Goal: Task Accomplishment & Management: Understand process/instructions

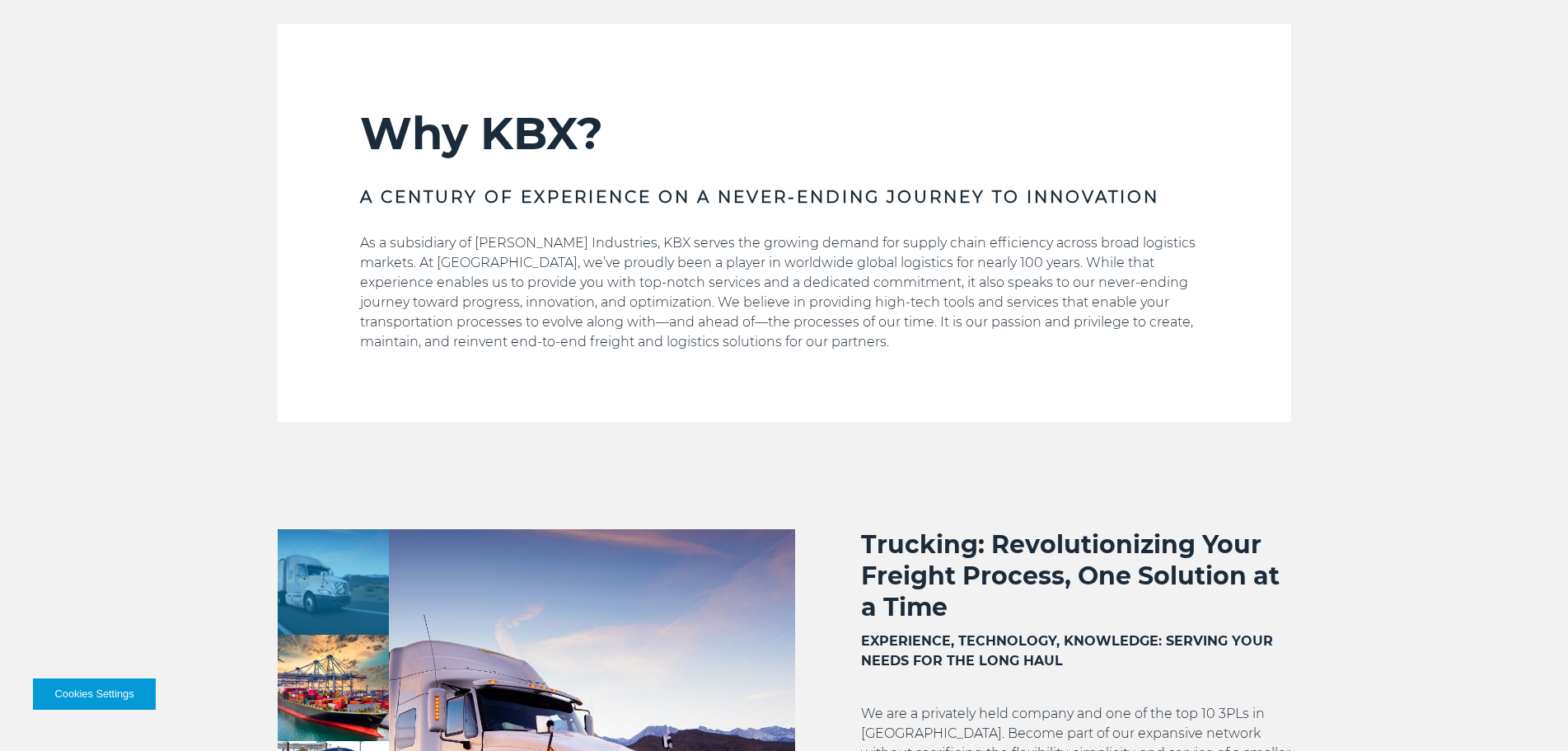
scroll to position [742, 0]
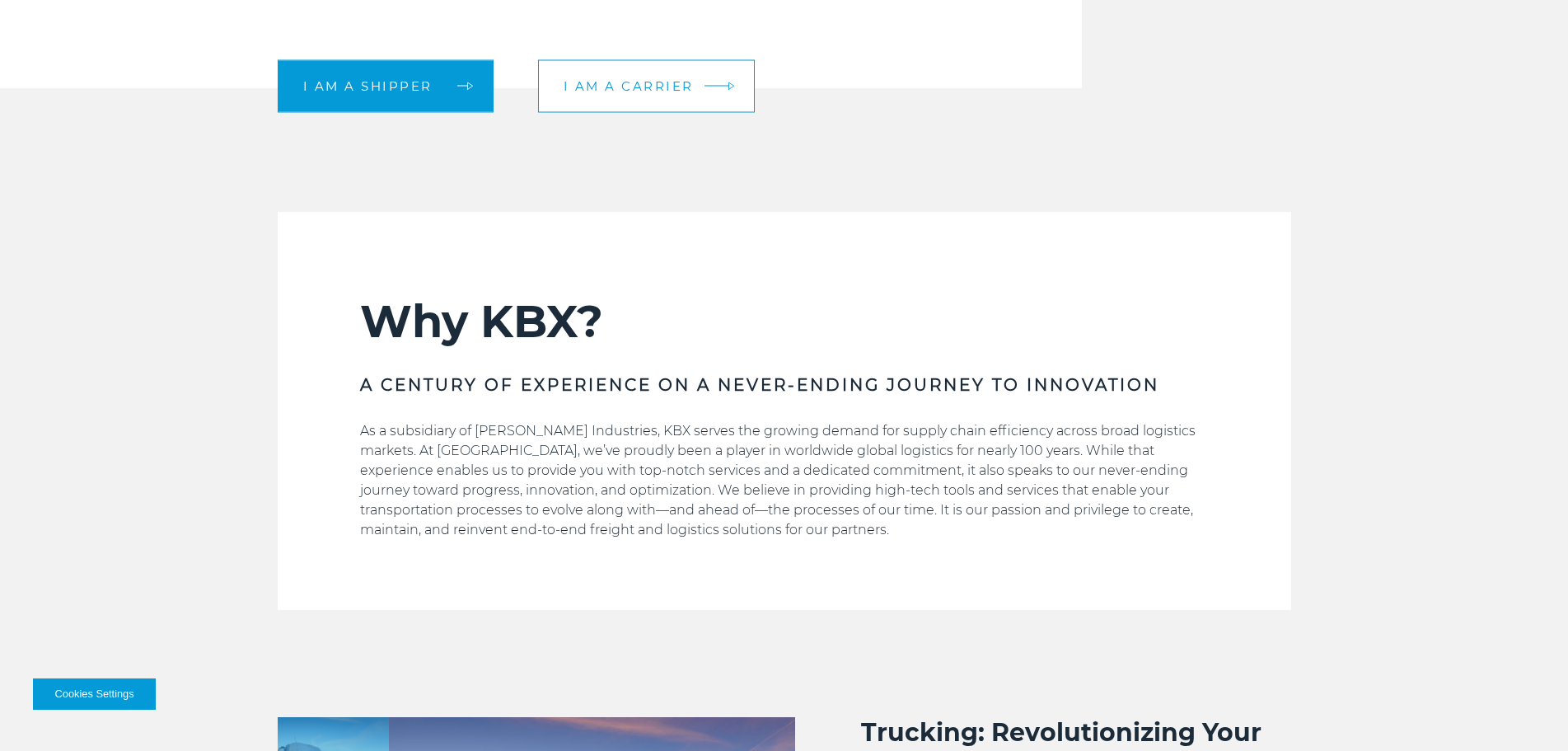
click at [655, 89] on span "I am a carrier" at bounding box center [628, 86] width 130 height 12
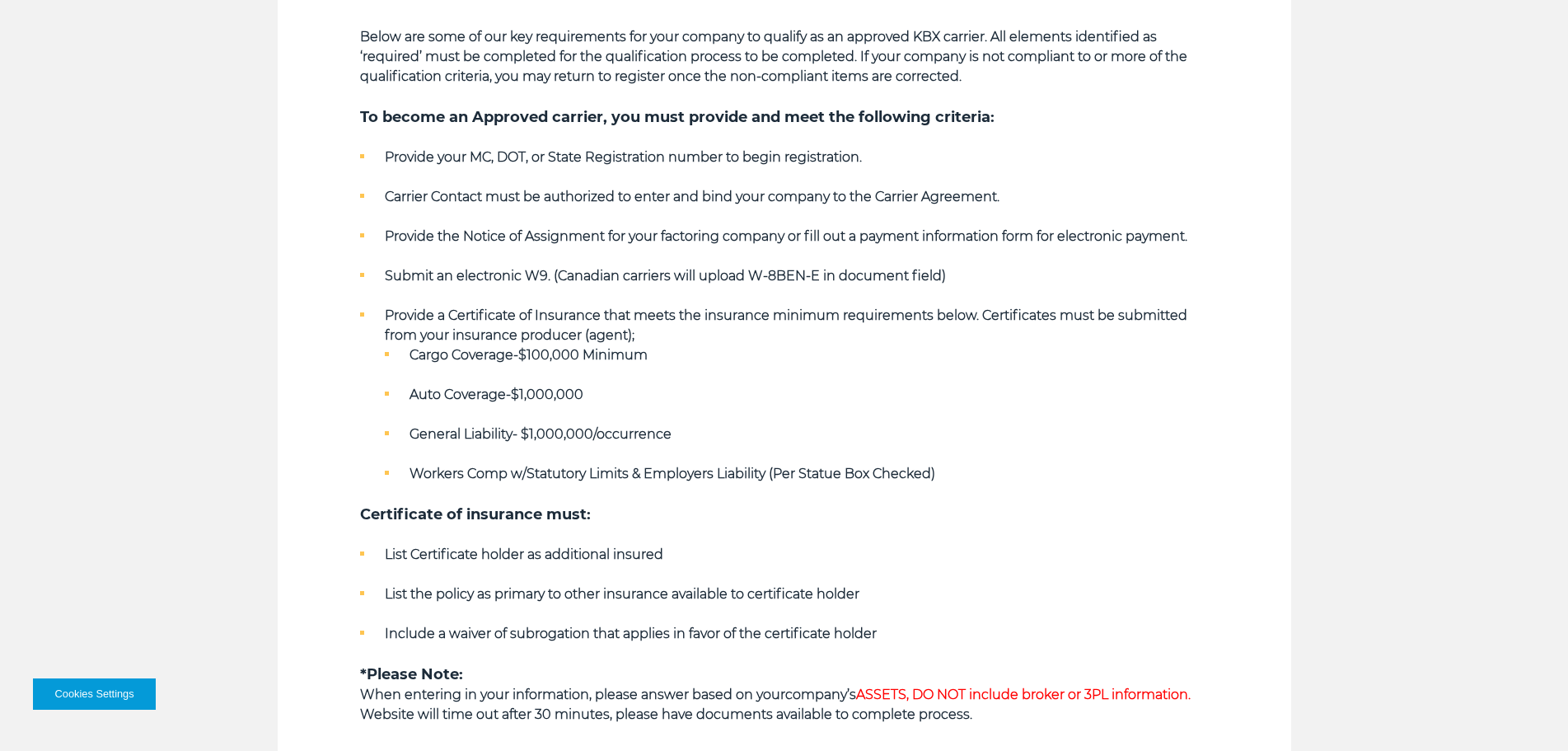
scroll to position [825, 0]
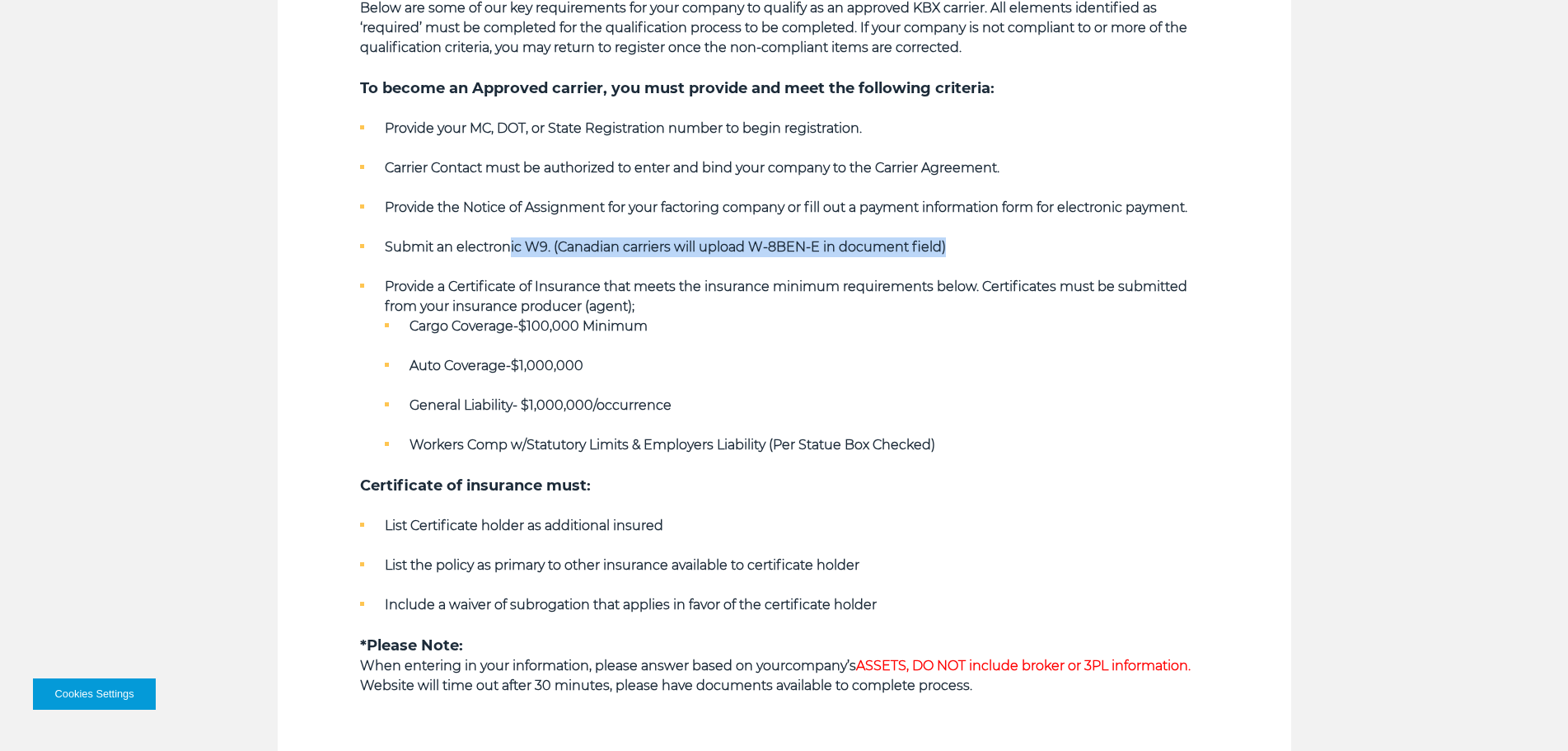
drag, startPoint x: 512, startPoint y: 249, endPoint x: 951, endPoint y: 246, distance: 439.0
click at [951, 246] on li "Submit an electronic W9. (Canadian carriers will upload W-8BEN-E in document fi…" at bounding box center [784, 247] width 849 height 20
click at [427, 285] on strong "Provide a Certificate of Insurance that meets the insurance minimum requirement…" at bounding box center [786, 296] width 803 height 36
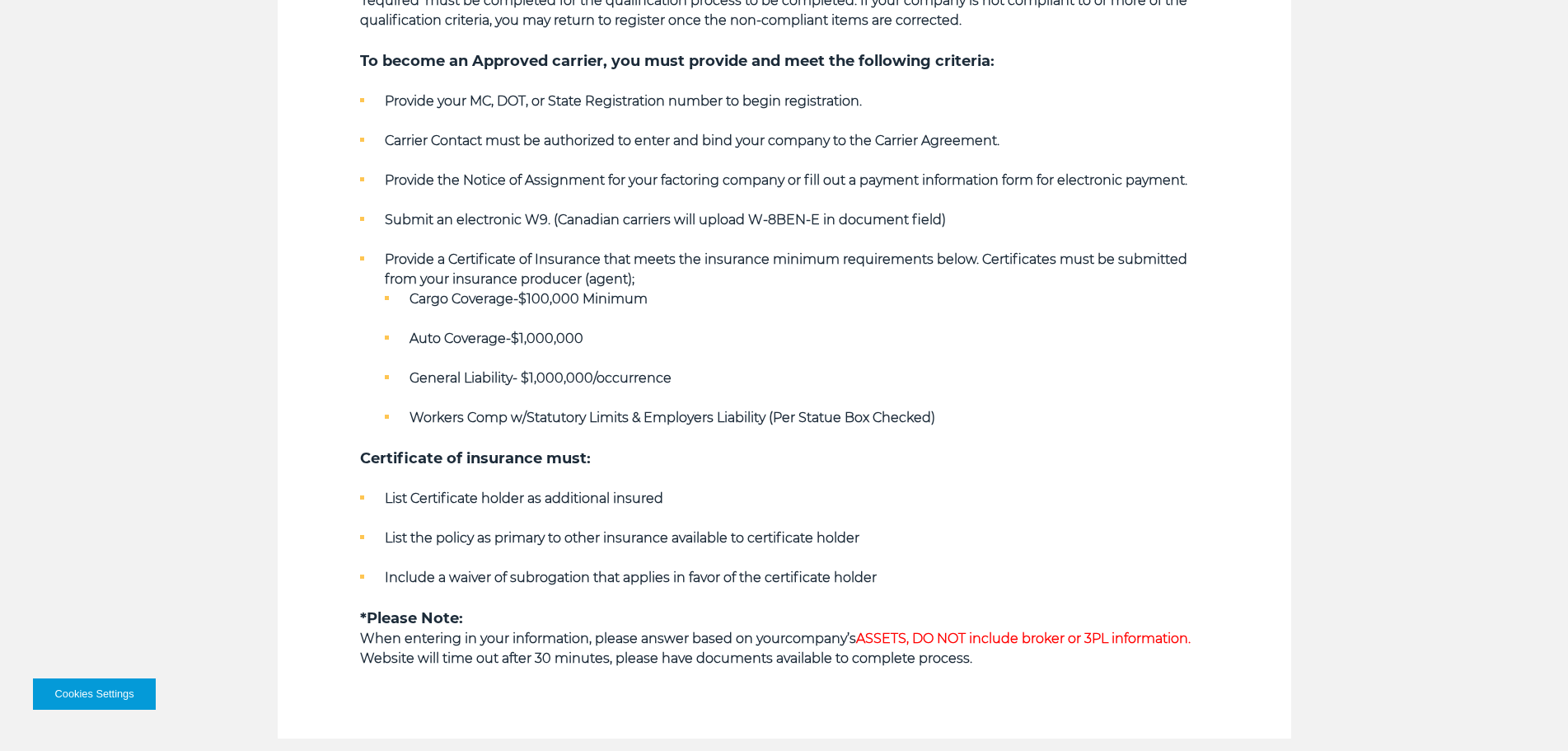
scroll to position [757, 0]
